Goal: Task Accomplishment & Management: Manage account settings

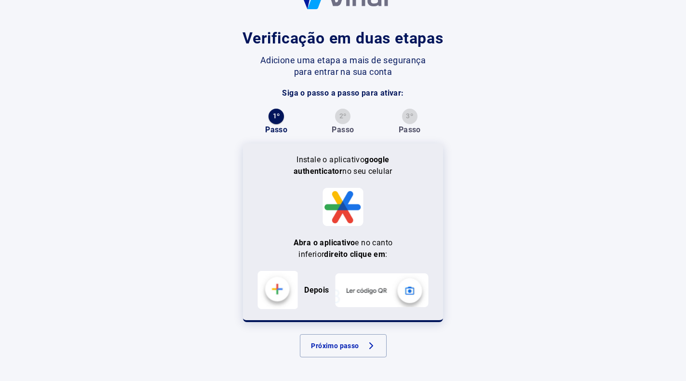
scroll to position [37, 0]
click at [324, 345] on button "Próximo passo" at bounding box center [343, 344] width 87 height 23
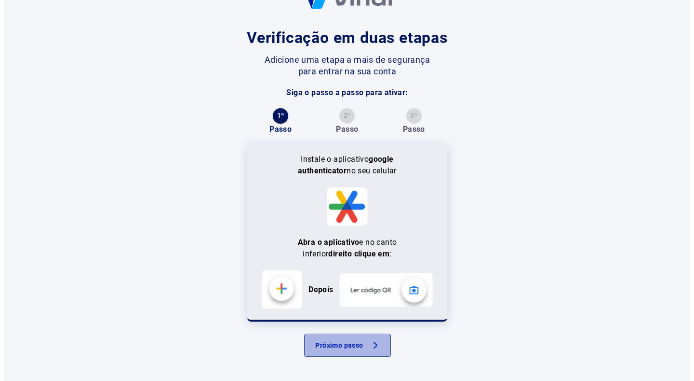
scroll to position [0, 0]
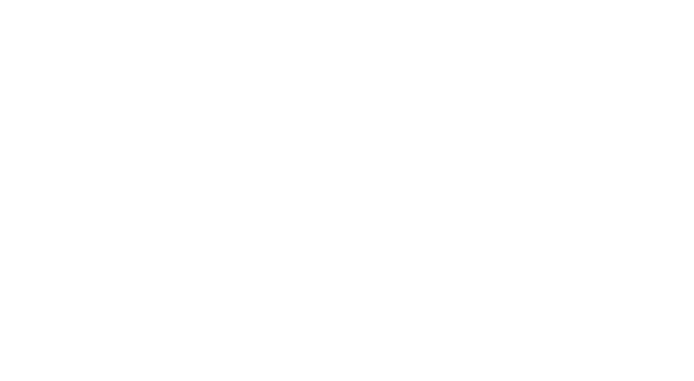
click at [349, 0] on html at bounding box center [347, 0] width 694 height 0
